Goal: Information Seeking & Learning: Learn about a topic

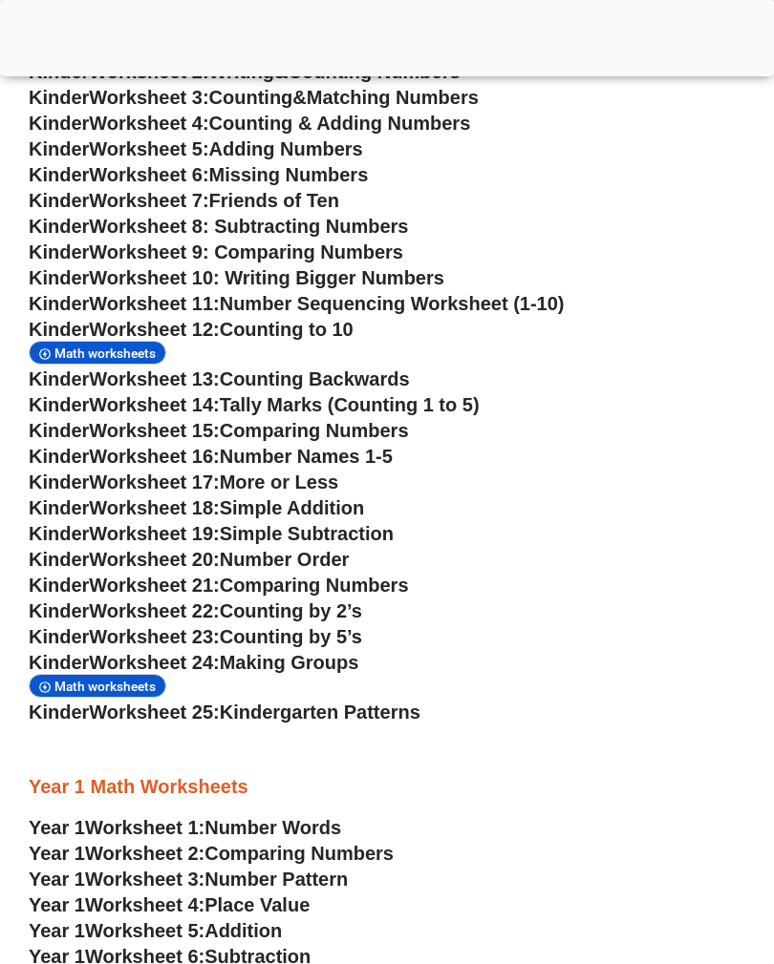
scroll to position [977, 0]
click at [364, 512] on span "Simple Addition" at bounding box center [292, 508] width 144 height 21
click at [294, 511] on span "Simple Addition" at bounding box center [292, 508] width 144 height 21
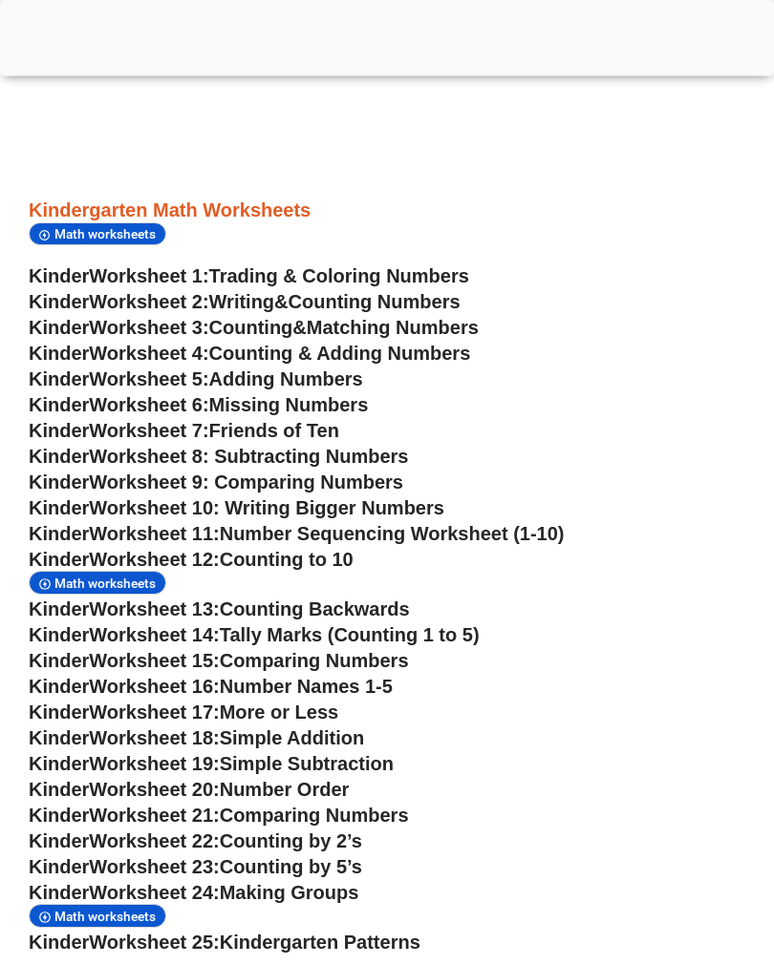
scroll to position [749, 0]
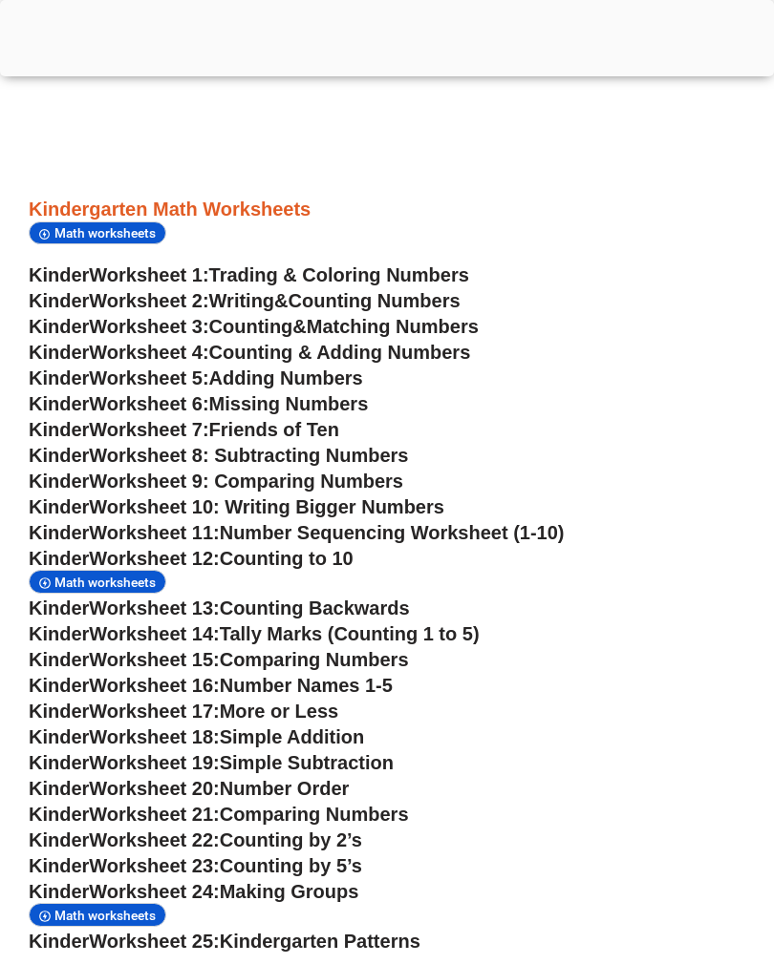
click at [131, 588] on span "Math worksheets" at bounding box center [107, 582] width 107 height 15
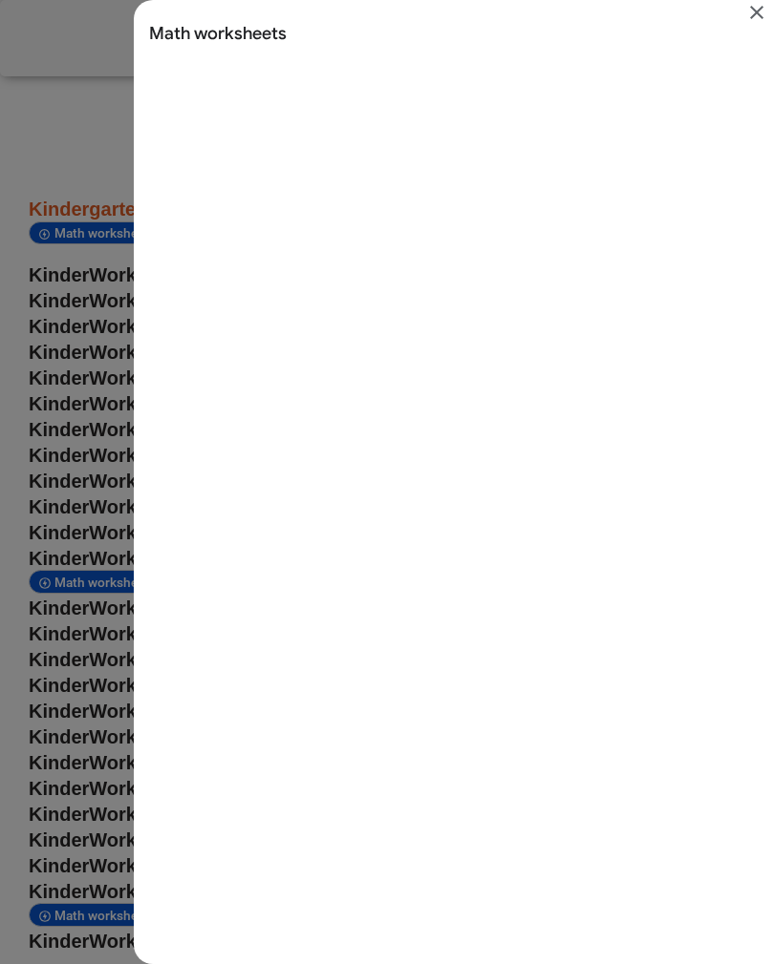
scroll to position [0, 0]
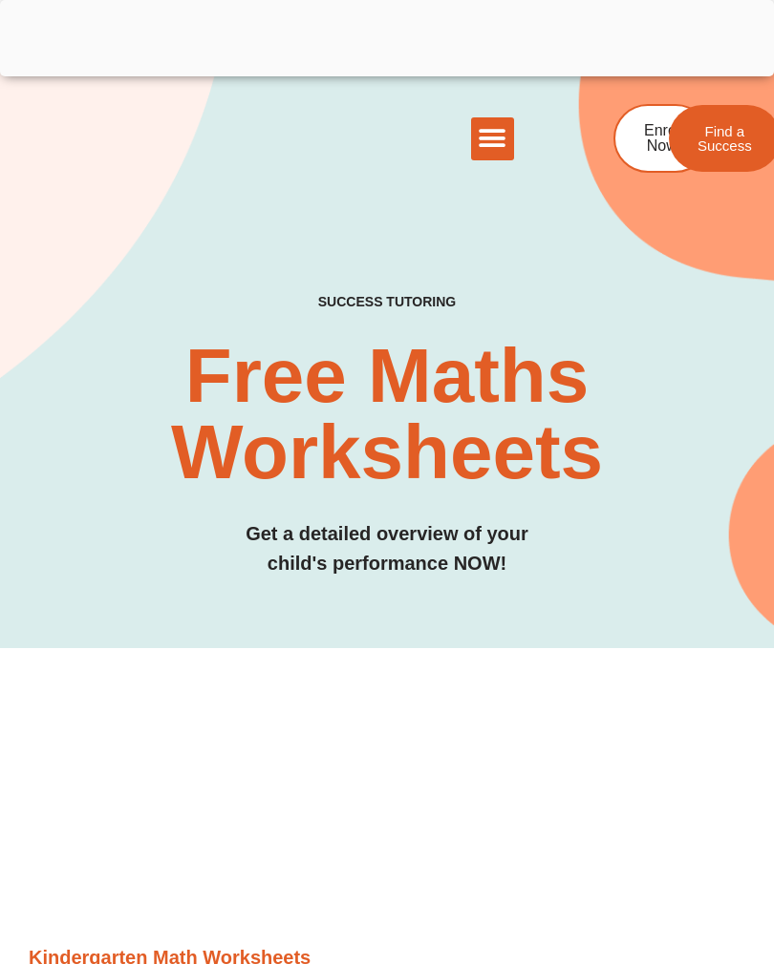
scroll to position [749, 0]
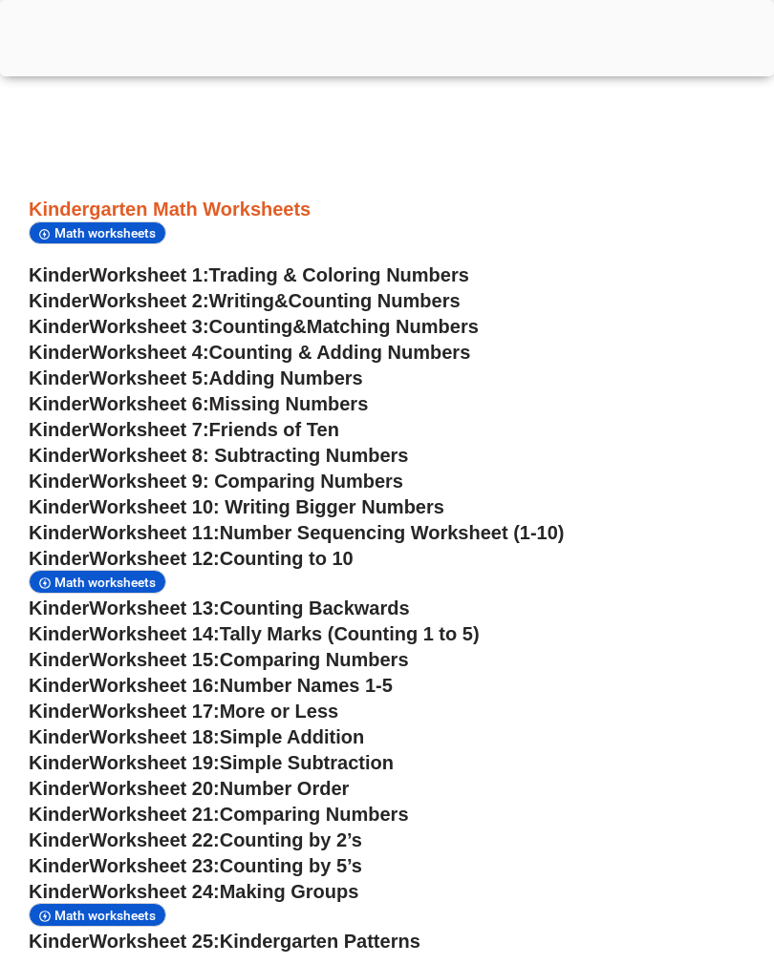
click at [352, 743] on span "Simple Addition" at bounding box center [292, 737] width 144 height 21
click at [134, 585] on span "Math worksheets" at bounding box center [107, 582] width 107 height 15
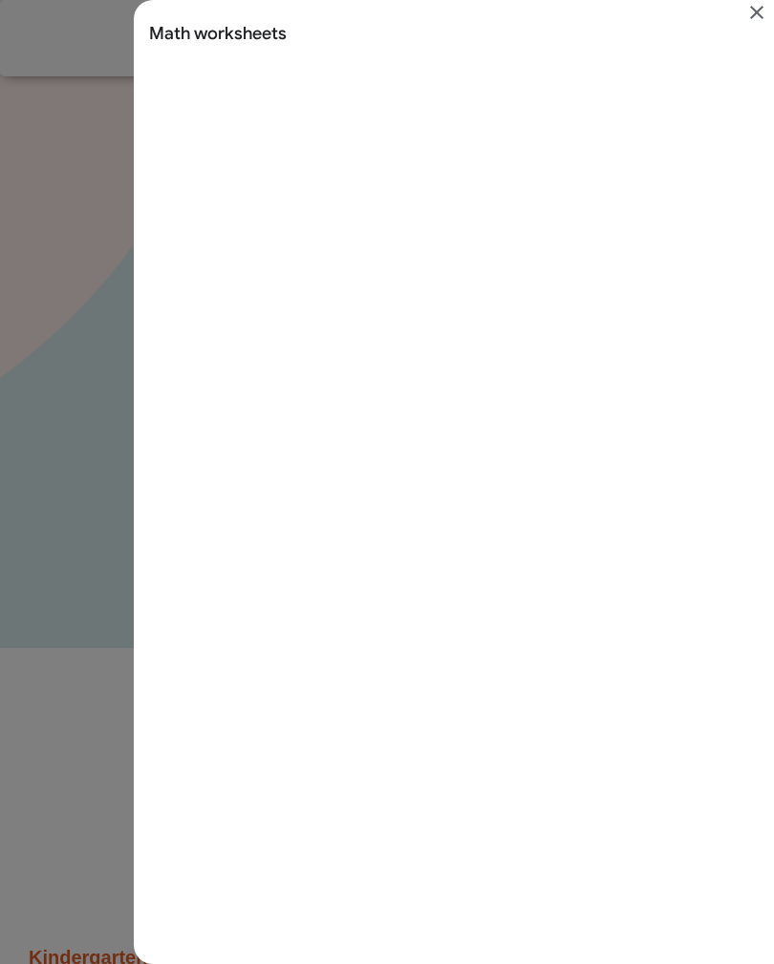
click at [750, 17] on icon "Close" at bounding box center [756, 12] width 23 height 23
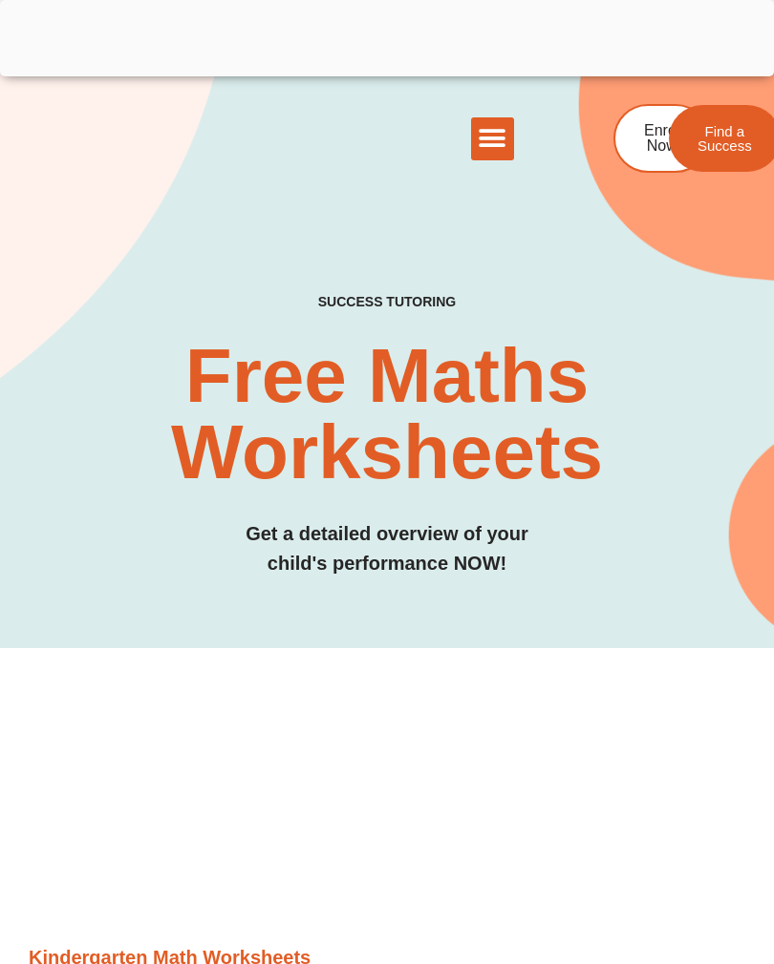
click at [494, 136] on icon "Menu Toggle" at bounding box center [491, 138] width 29 height 29
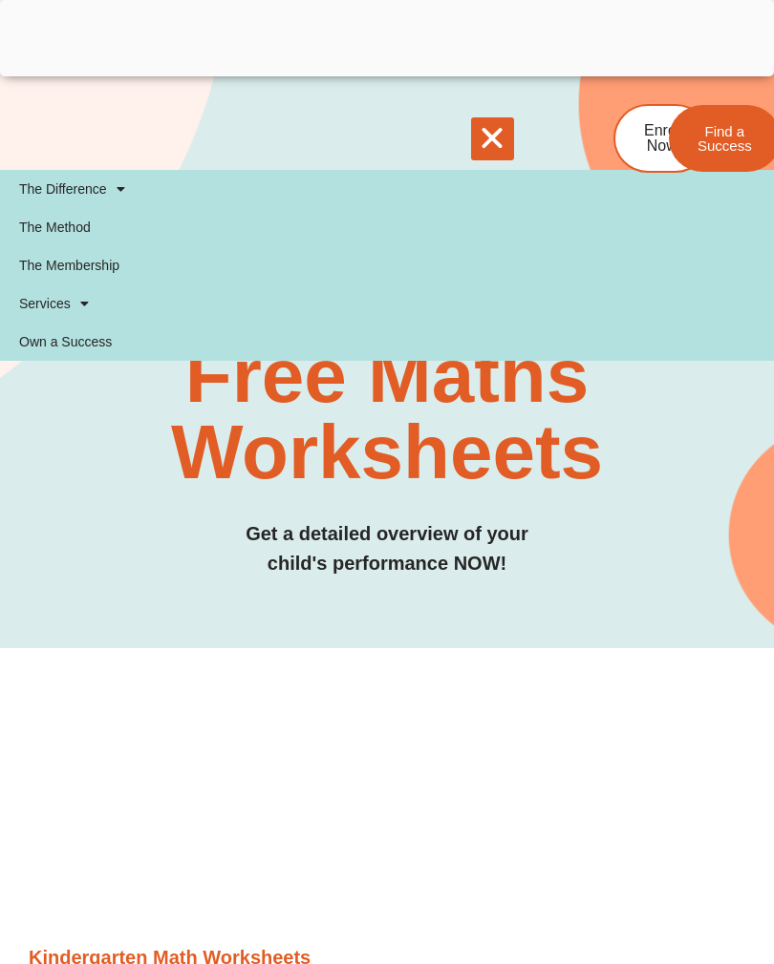
click at [651, 497] on div "SUCCESS TUTORING​ Free Maths Worksheets​ Get a detailed overview of your child'…" at bounding box center [387, 437] width 696 height 286
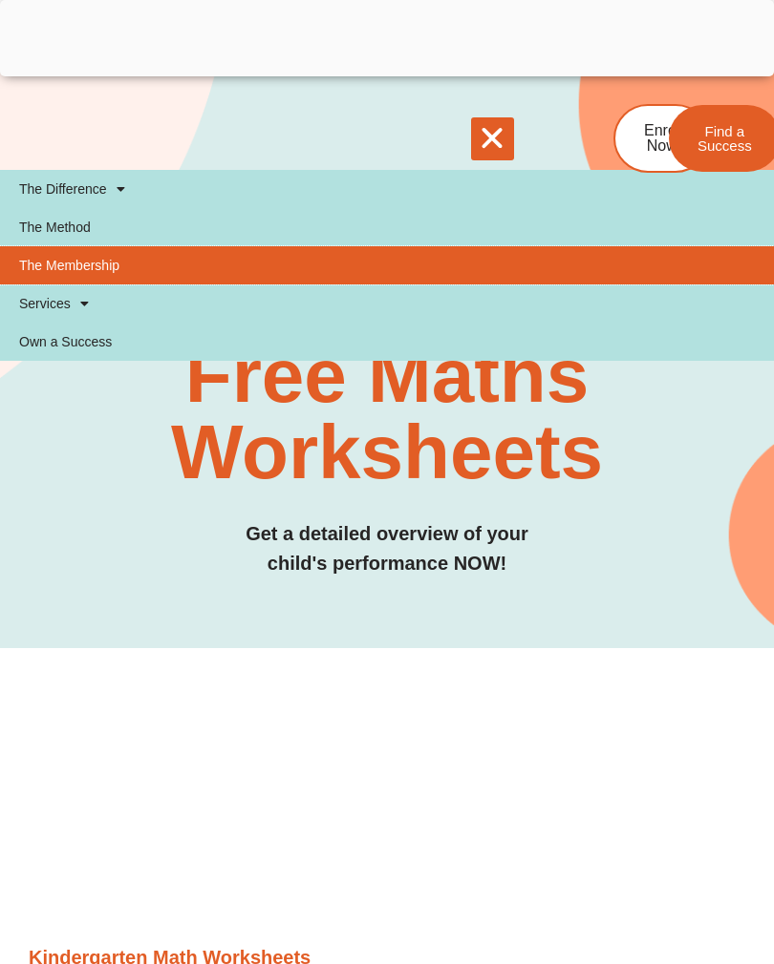
click at [561, 264] on link "The Membership" at bounding box center [387, 265] width 774 height 38
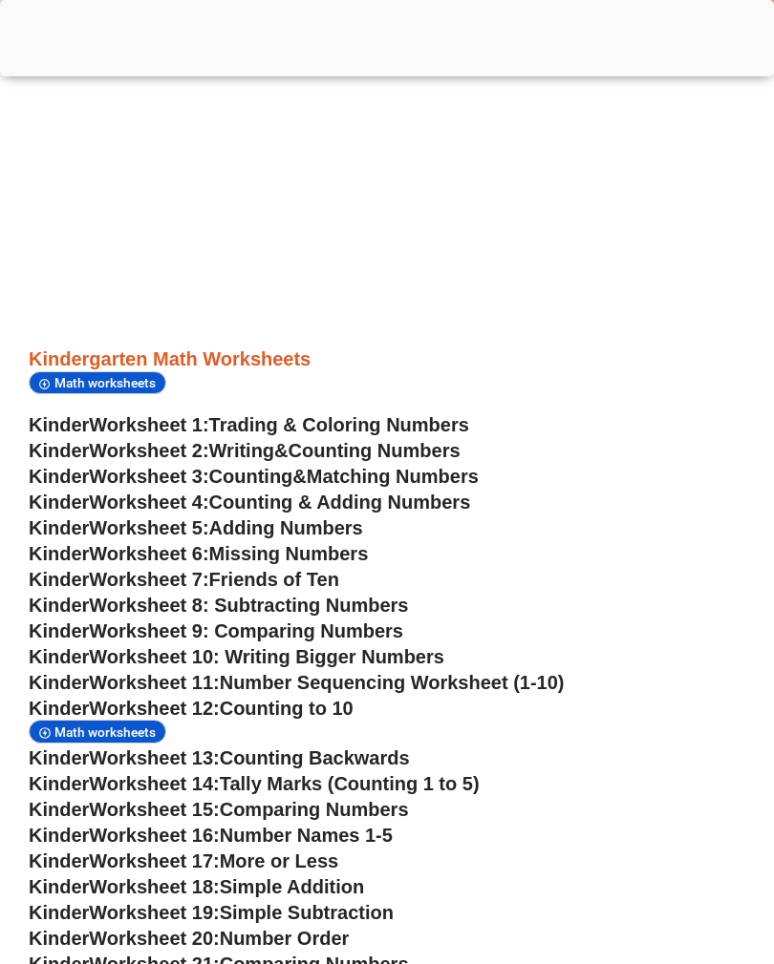
scroll to position [597, 0]
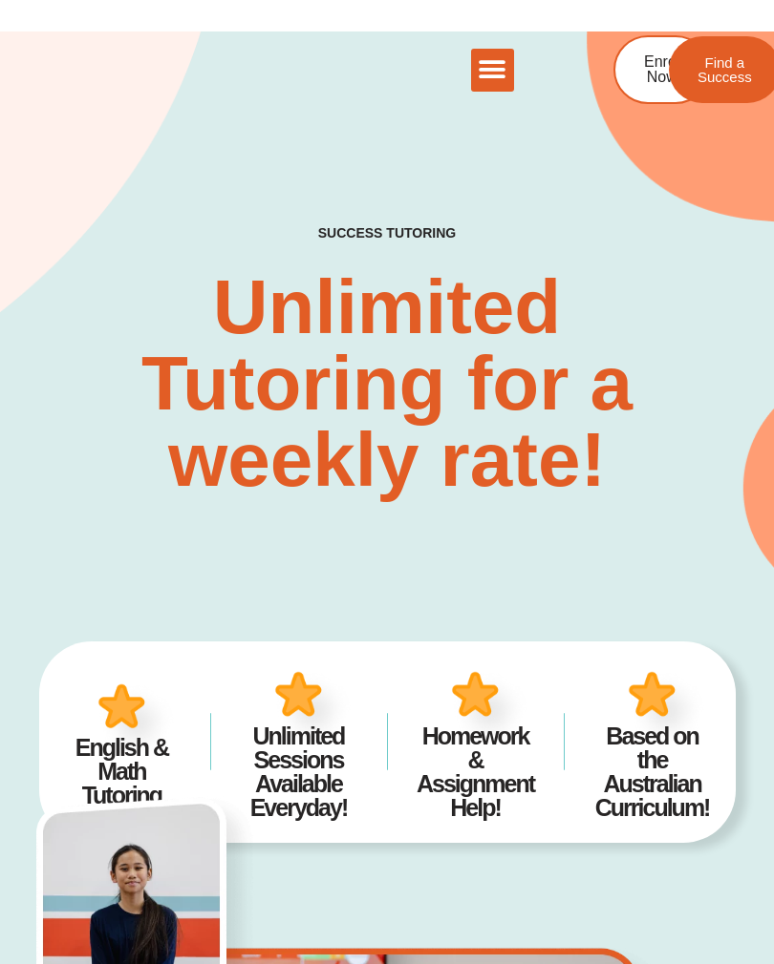
scroll to position [-7, 0]
